Goal: Transaction & Acquisition: Book appointment/travel/reservation

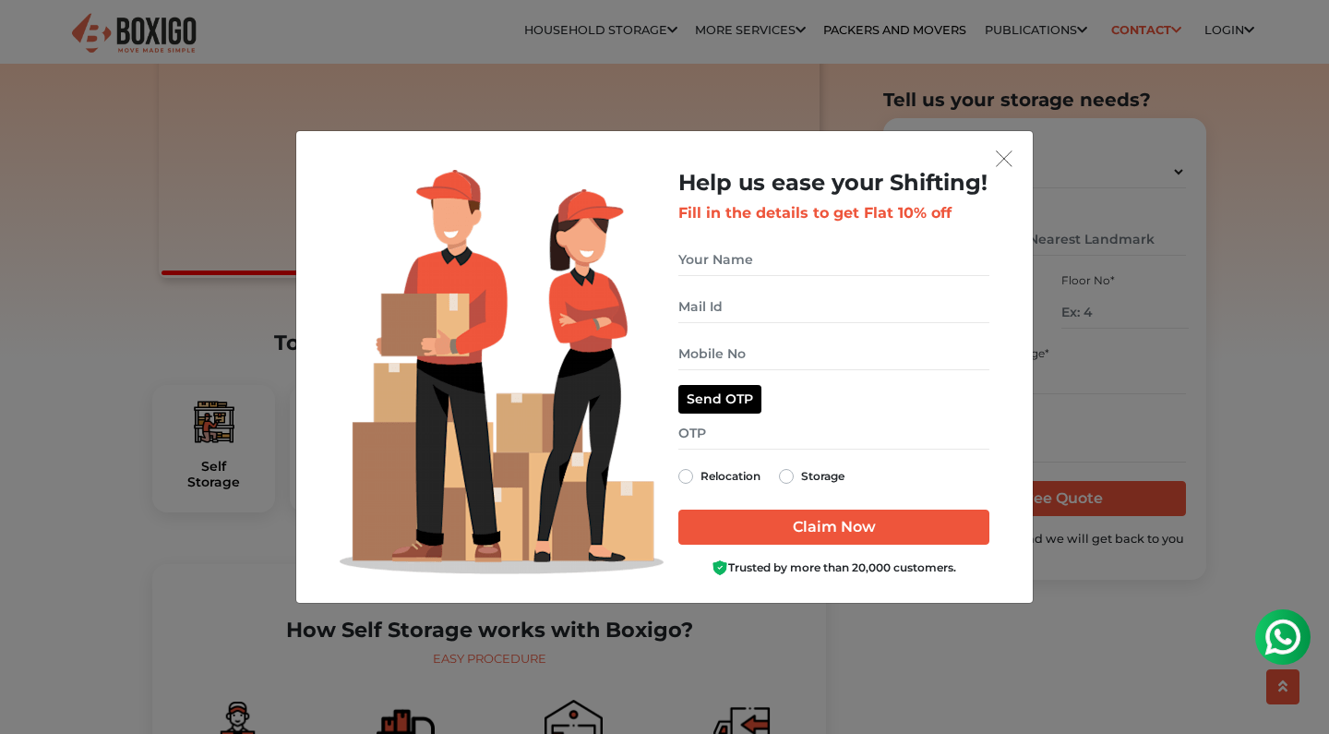
scroll to position [337, 0]
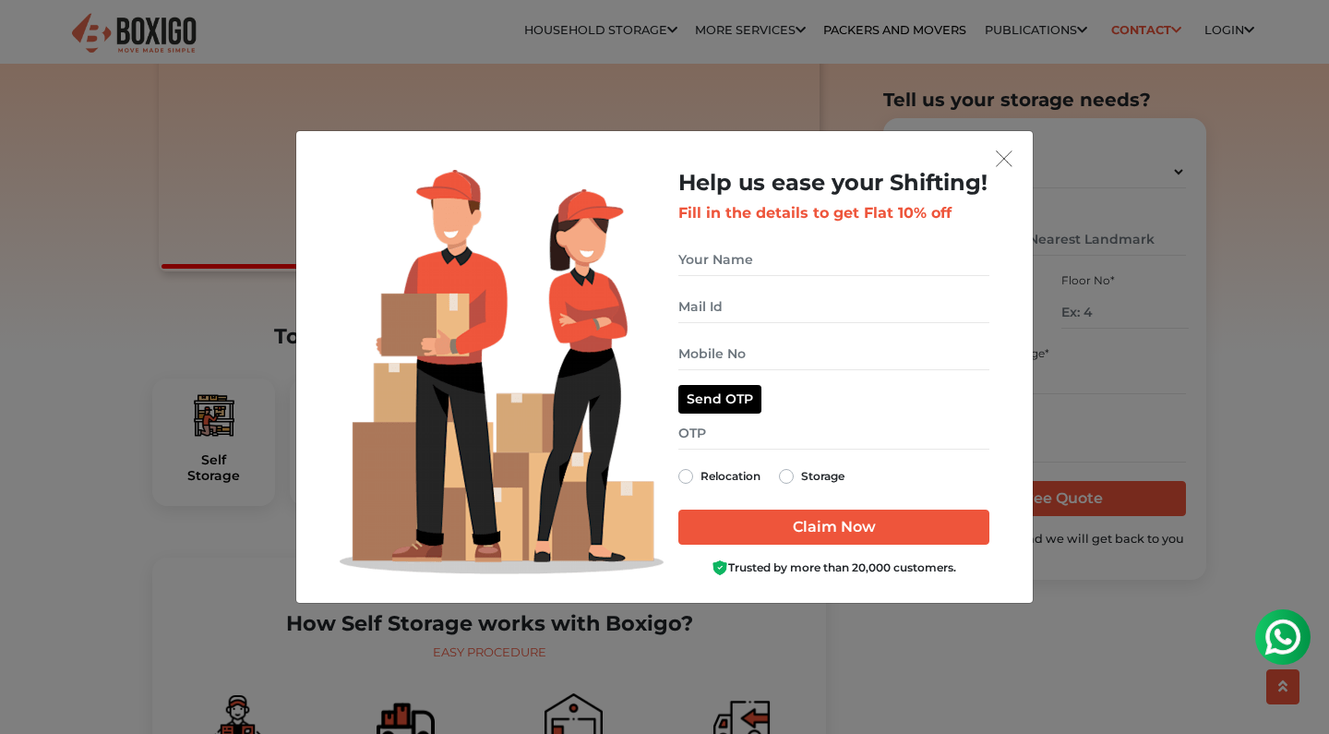
click at [1012, 170] on button "get free quote dialog" at bounding box center [1004, 158] width 28 height 24
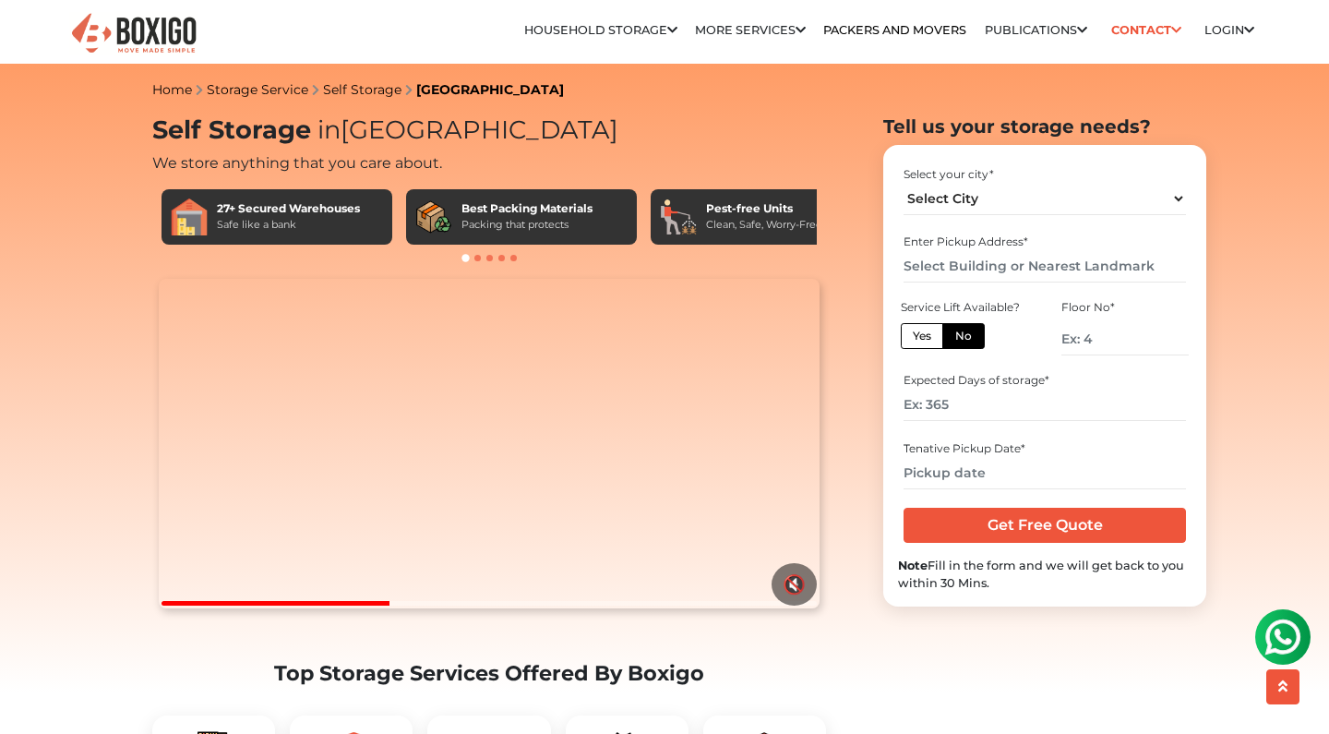
scroll to position [0, 0]
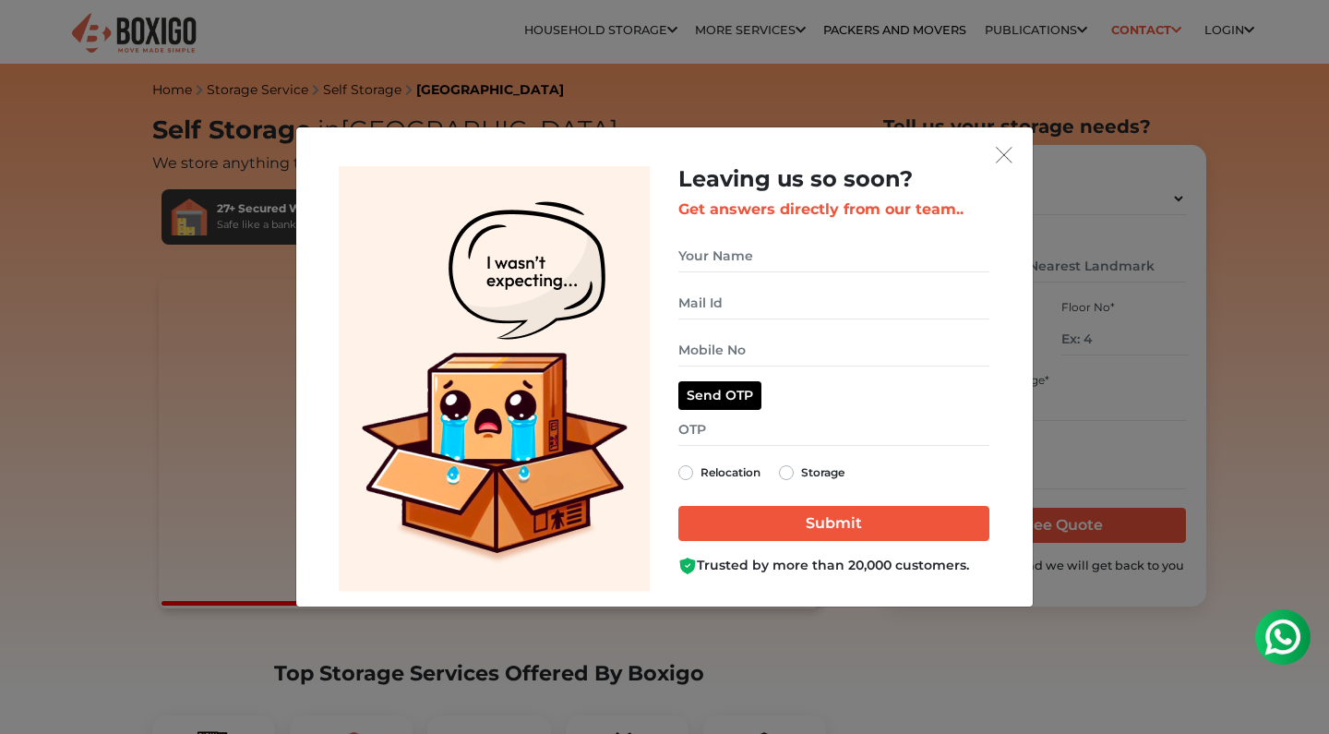
click at [1008, 156] on img "get free quote dialog" at bounding box center [1004, 155] width 17 height 17
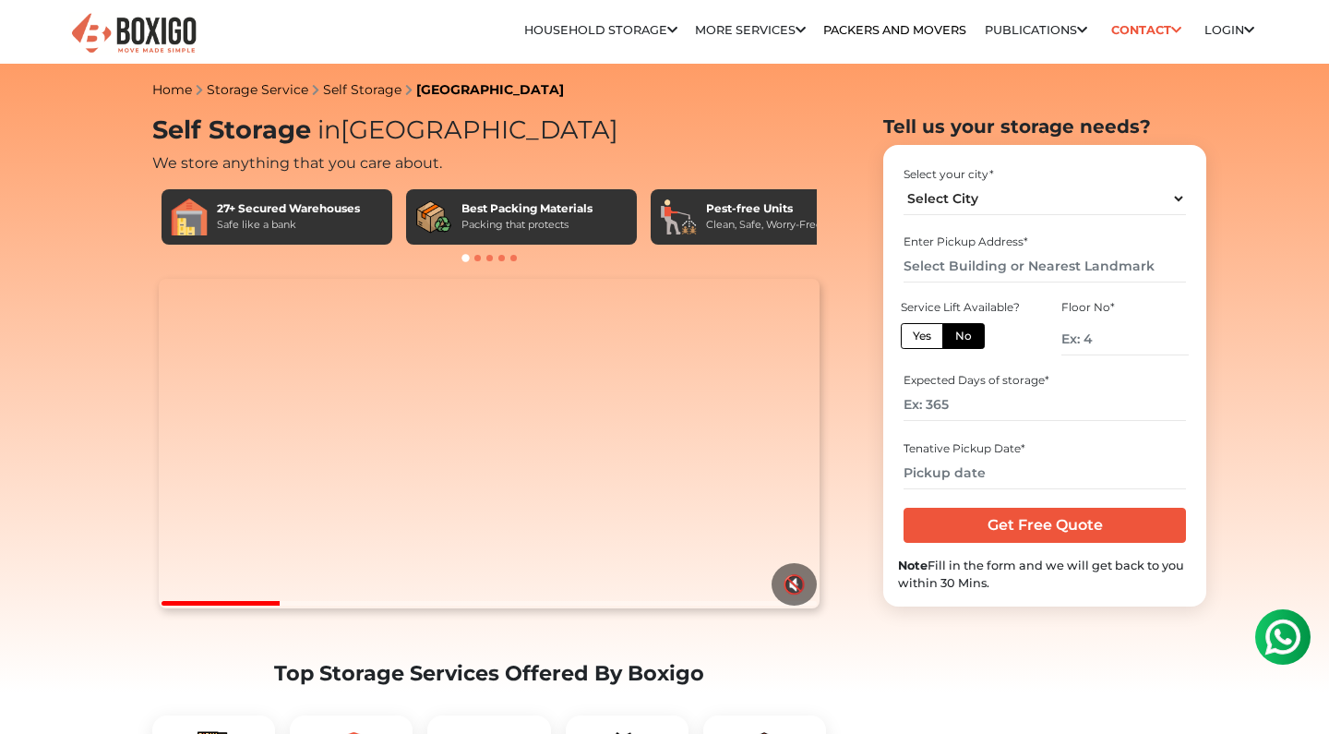
click at [162, 656] on section "Your browser does not support the video tag. 🔇 Top Storage Services Offered By …" at bounding box center [489, 568] width 674 height 579
click at [162, 609] on video "Your browser does not support the video tag." at bounding box center [489, 444] width 660 height 330
click at [166, 605] on div at bounding box center [238, 603] width 153 height 5
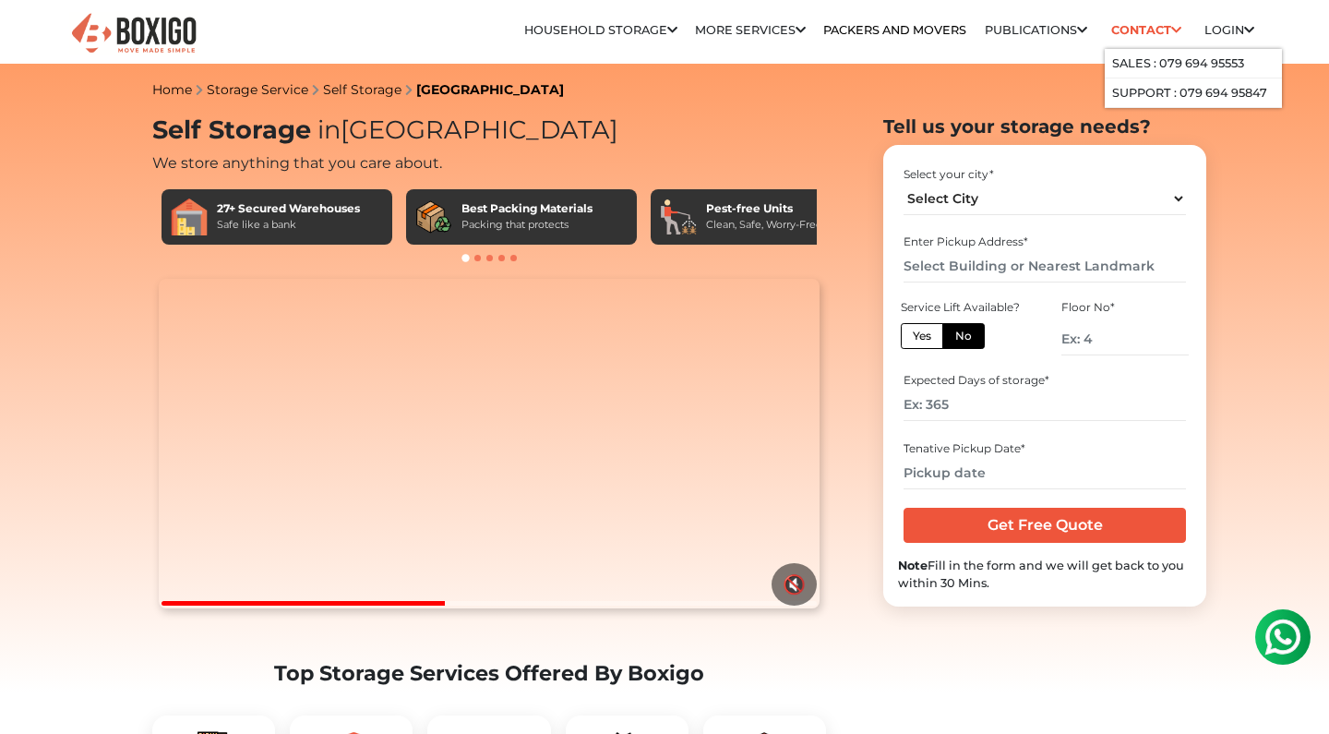
click at [1139, 31] on link "Contact" at bounding box center [1146, 30] width 82 height 29
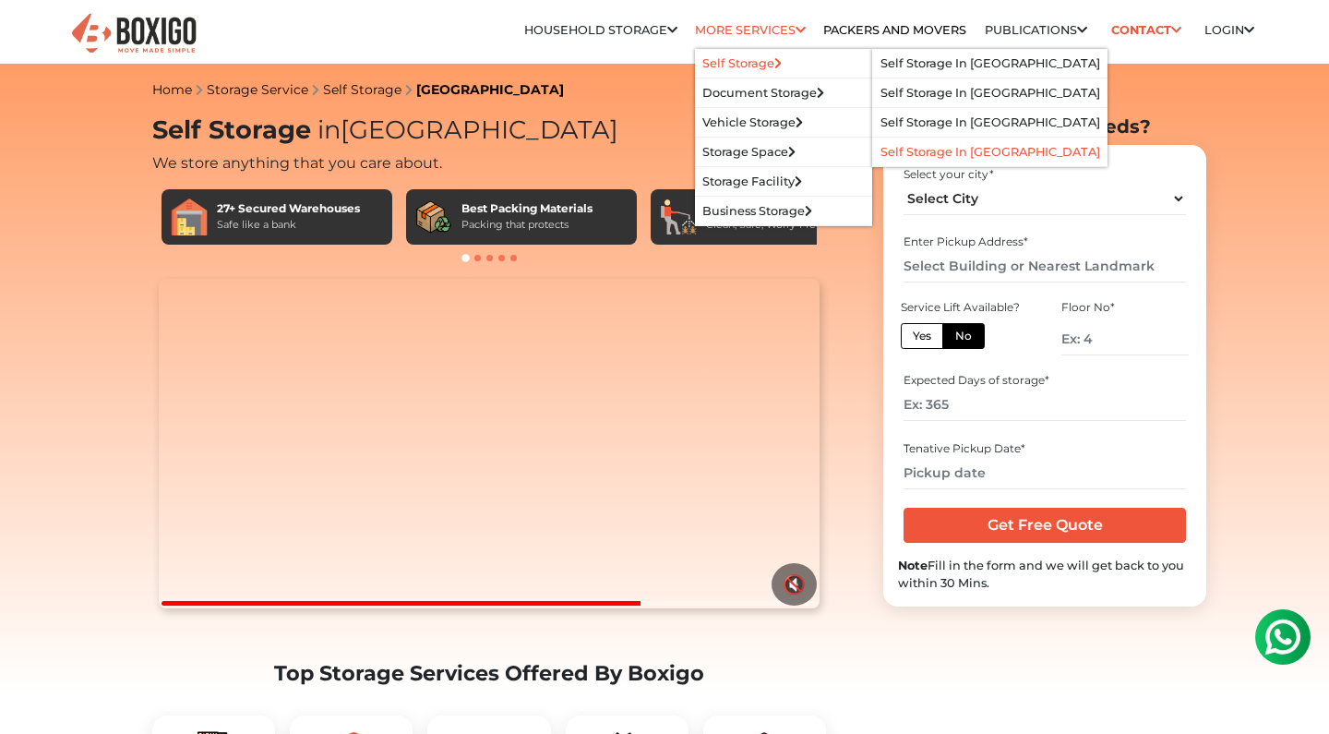
click at [947, 148] on link "Self Storage in [GEOGRAPHIC_DATA]" at bounding box center [990, 152] width 220 height 14
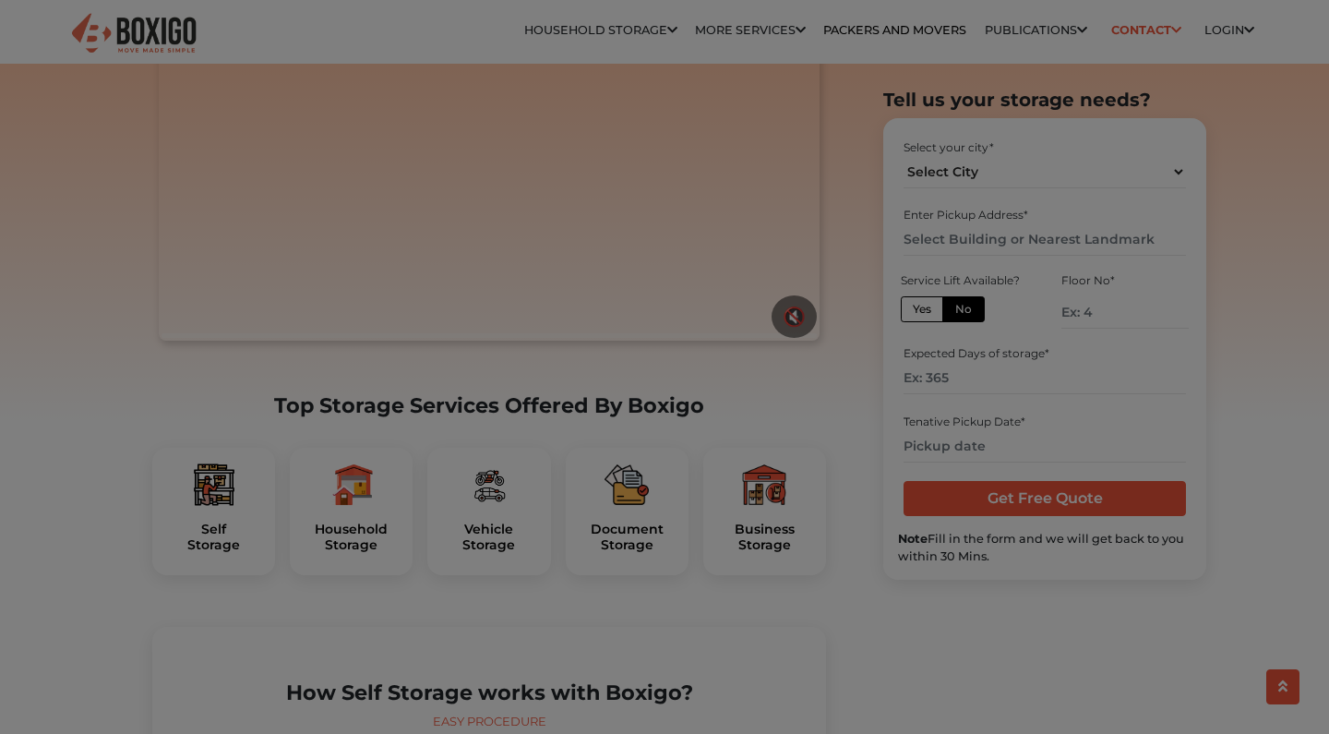
scroll to position [268, 0]
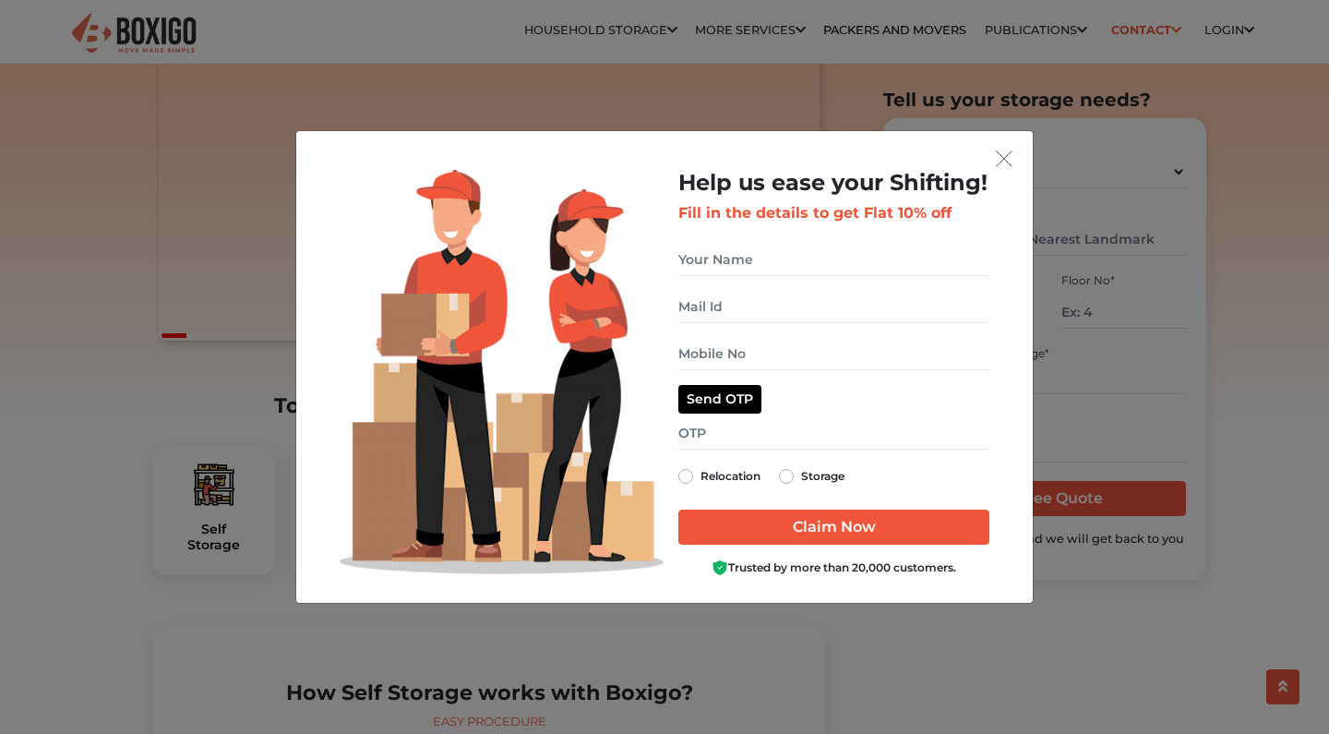
click at [1000, 165] on img "get free quote dialog" at bounding box center [1004, 158] width 17 height 17
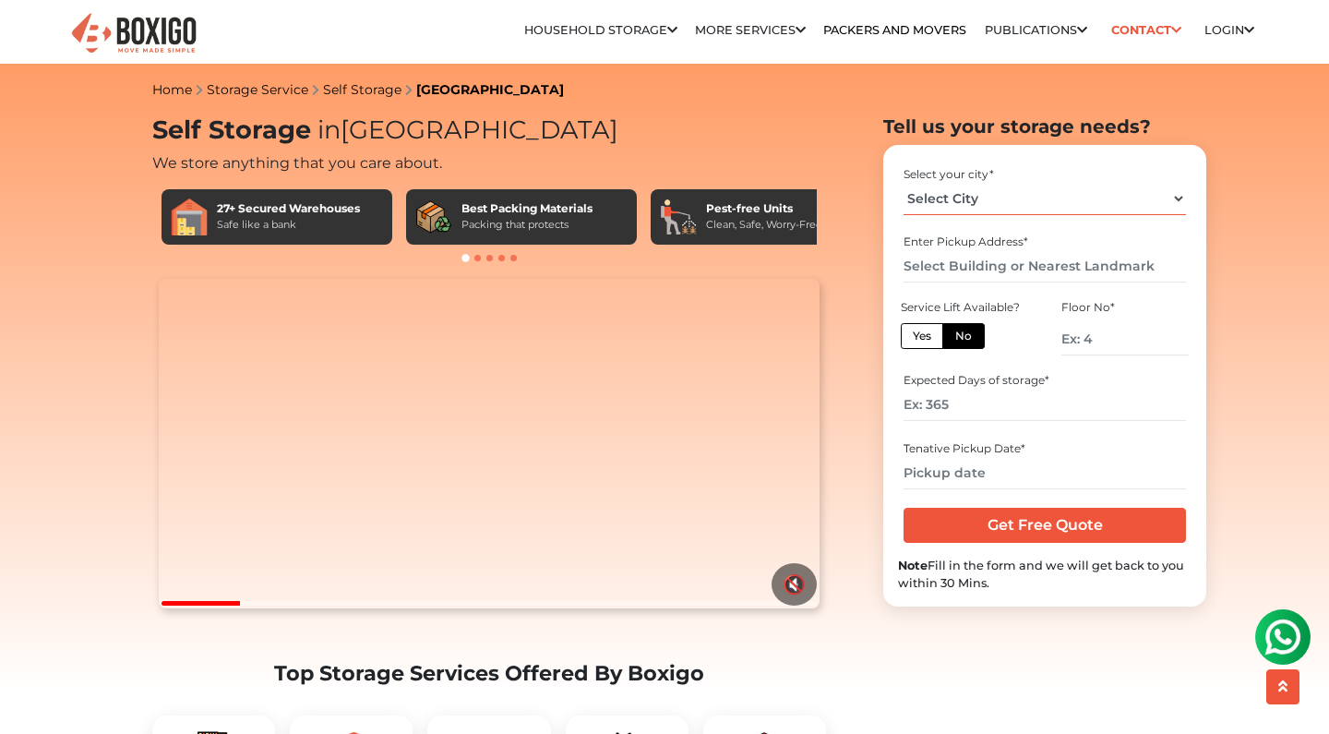
scroll to position [0, 0]
select select "[GEOGRAPHIC_DATA]"
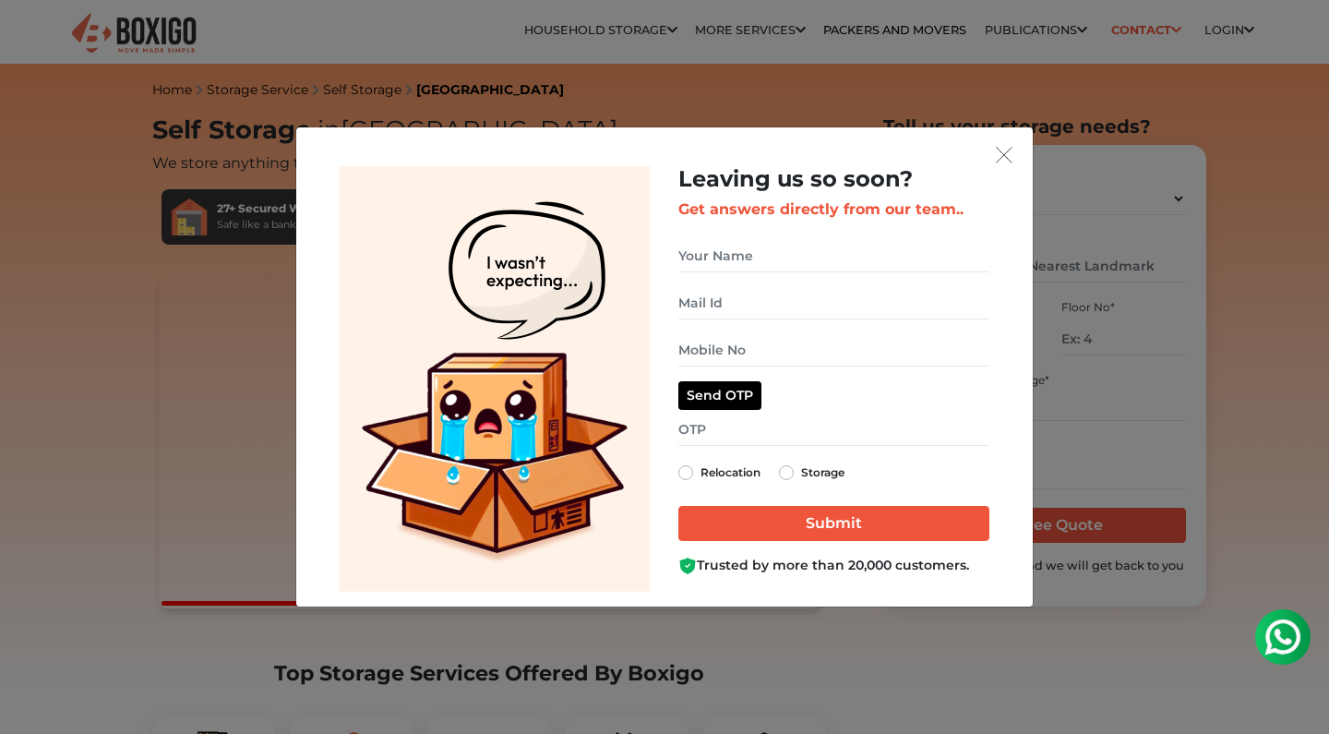
click at [1011, 148] on img "get free quote dialog" at bounding box center [1004, 155] width 17 height 17
